Goal: Navigation & Orientation: Find specific page/section

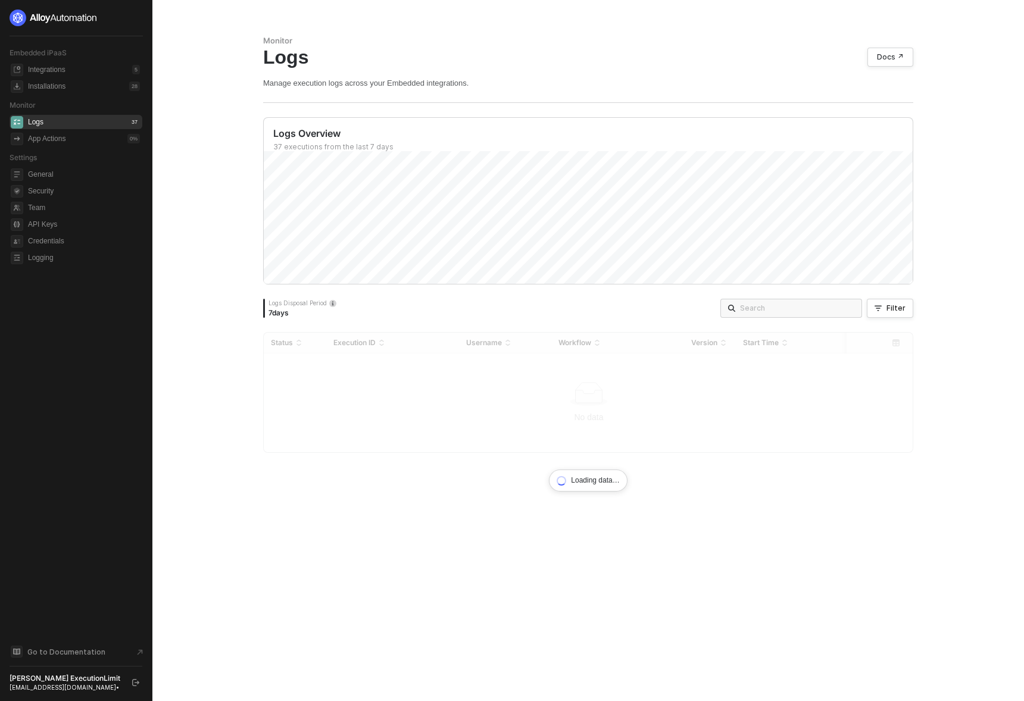
click at [131, 682] on button "button" at bounding box center [136, 683] width 14 height 14
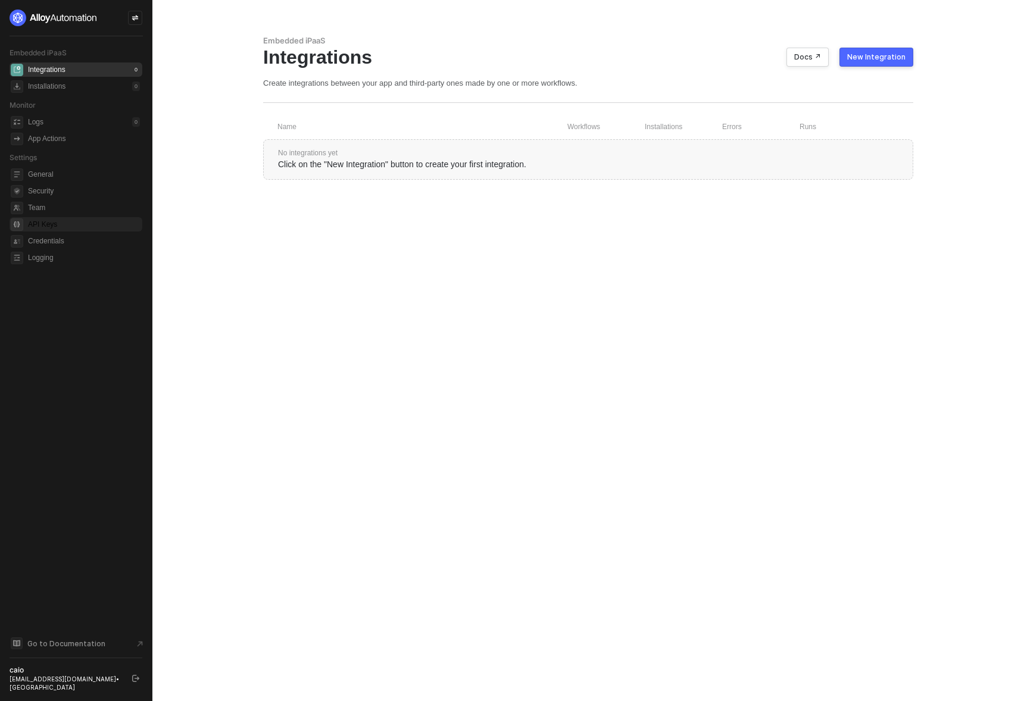
click at [40, 223] on span "API Keys" at bounding box center [84, 224] width 112 height 14
